Goal: Task Accomplishment & Management: Manage account settings

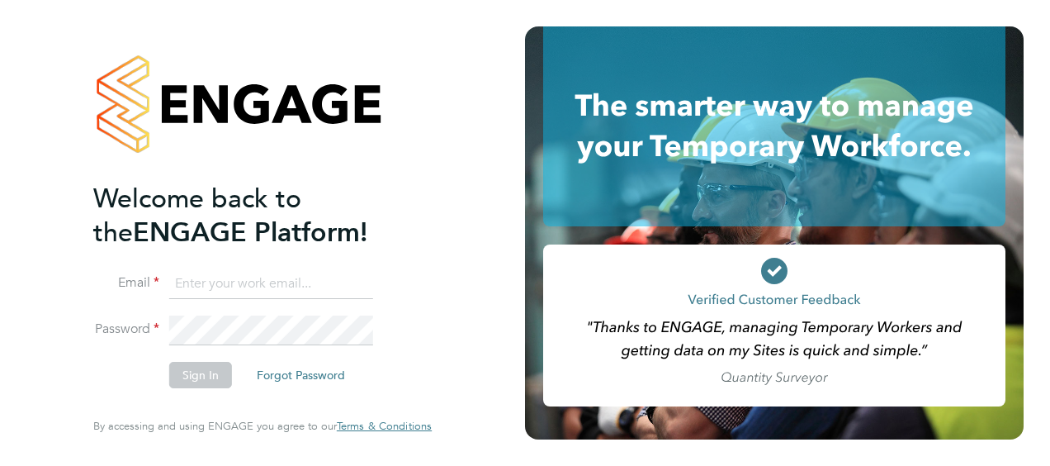
type input "saeeda.khan@justice.gov.uk"
click at [201, 371] on button "Sign In" at bounding box center [200, 375] width 63 height 26
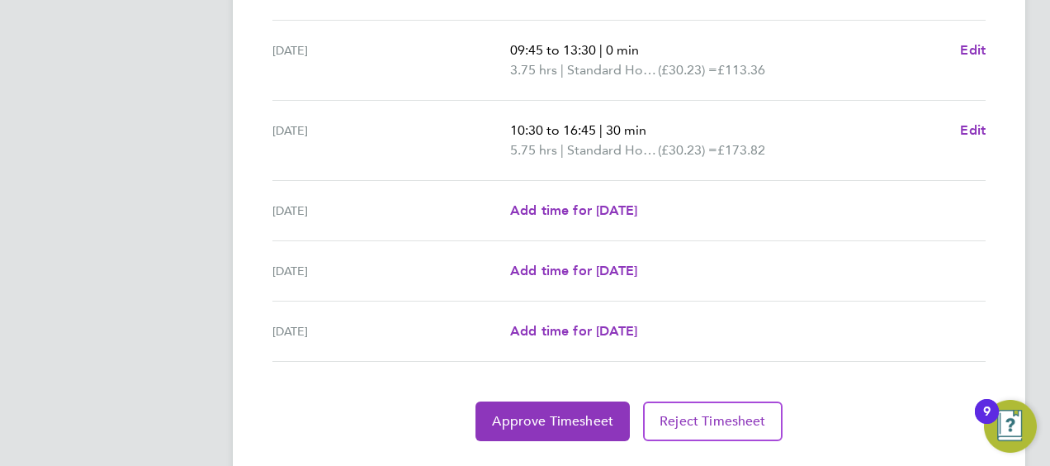
scroll to position [717, 0]
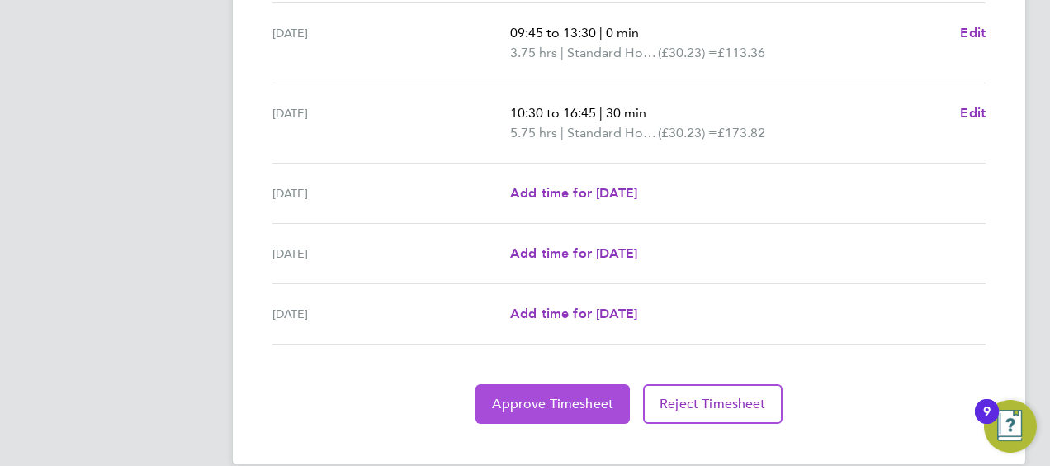
click at [540, 384] on button "Approve Timesheet" at bounding box center [552, 404] width 154 height 40
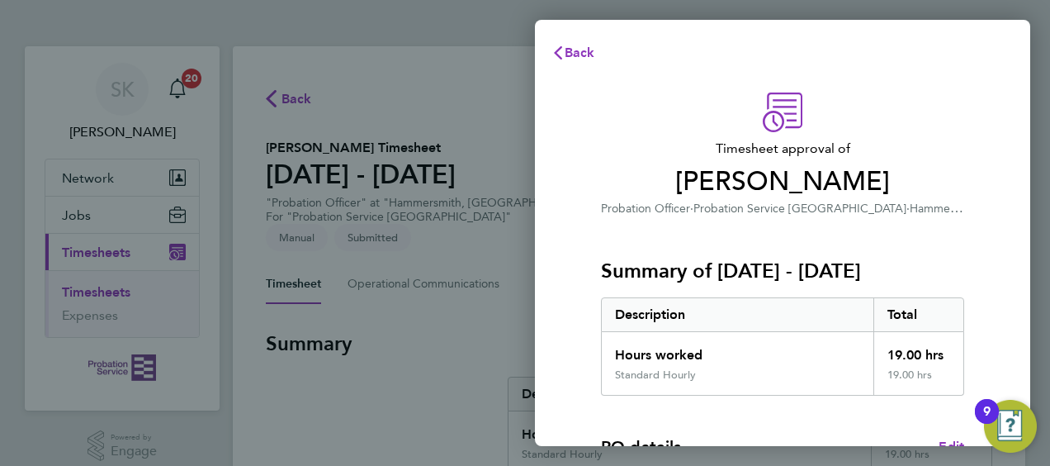
click at [692, 345] on div "Hours worked" at bounding box center [738, 350] width 272 height 36
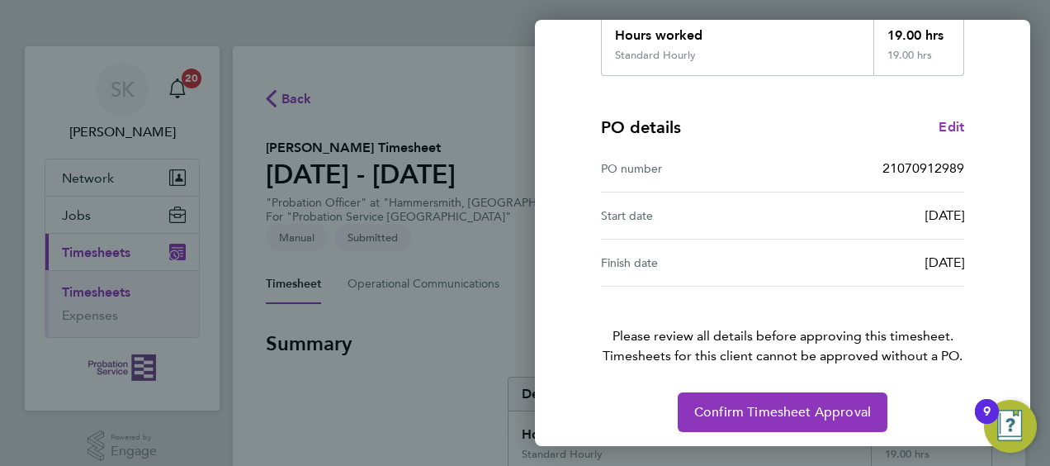
scroll to position [324, 0]
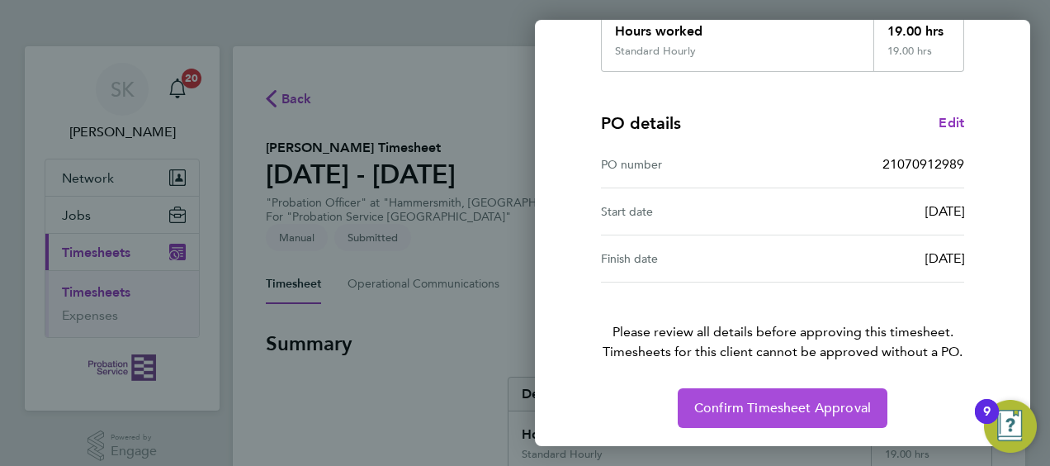
click at [742, 400] on span "Confirm Timesheet Approval" at bounding box center [782, 408] width 177 height 17
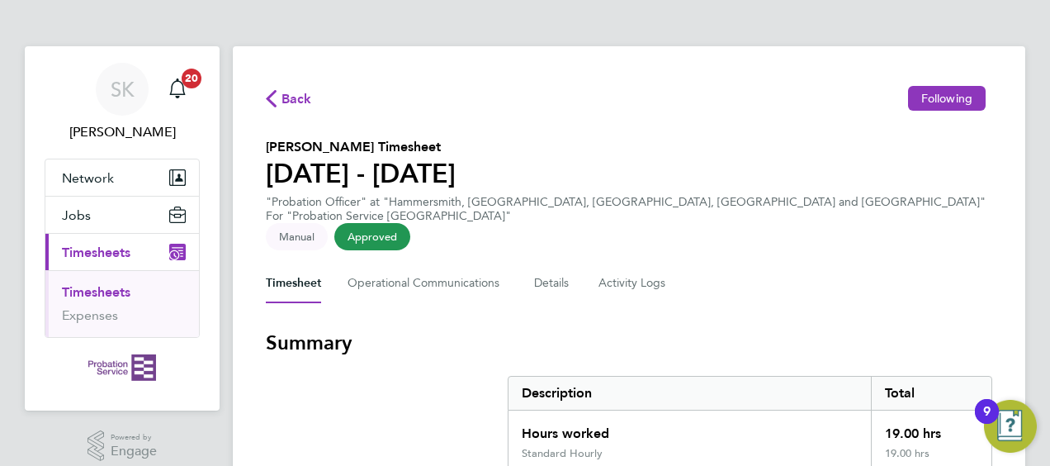
drag, startPoint x: 1020, startPoint y: 278, endPoint x: 721, endPoint y: 251, distance: 300.1
click at [721, 263] on div "Timesheet Operational Communications Details Activity Logs" at bounding box center [629, 283] width 726 height 40
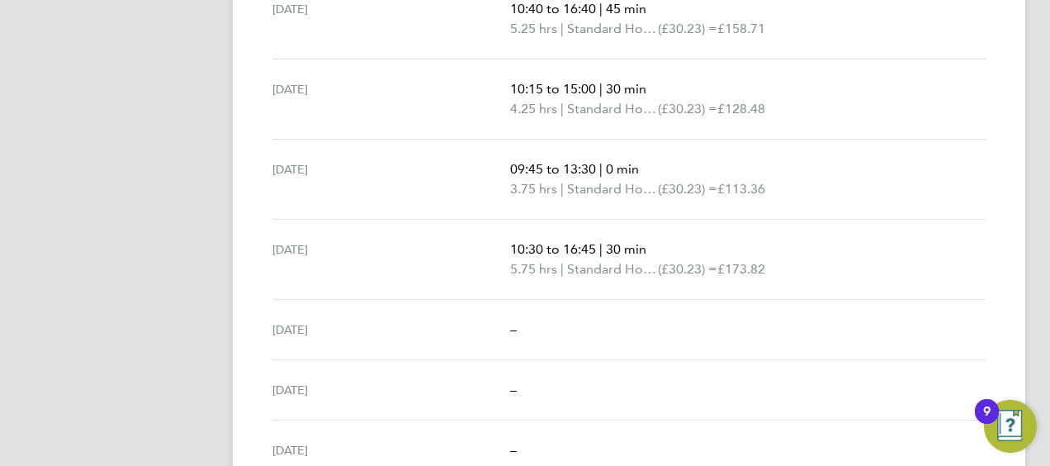
scroll to position [637, 0]
